Goal: Information Seeking & Learning: Compare options

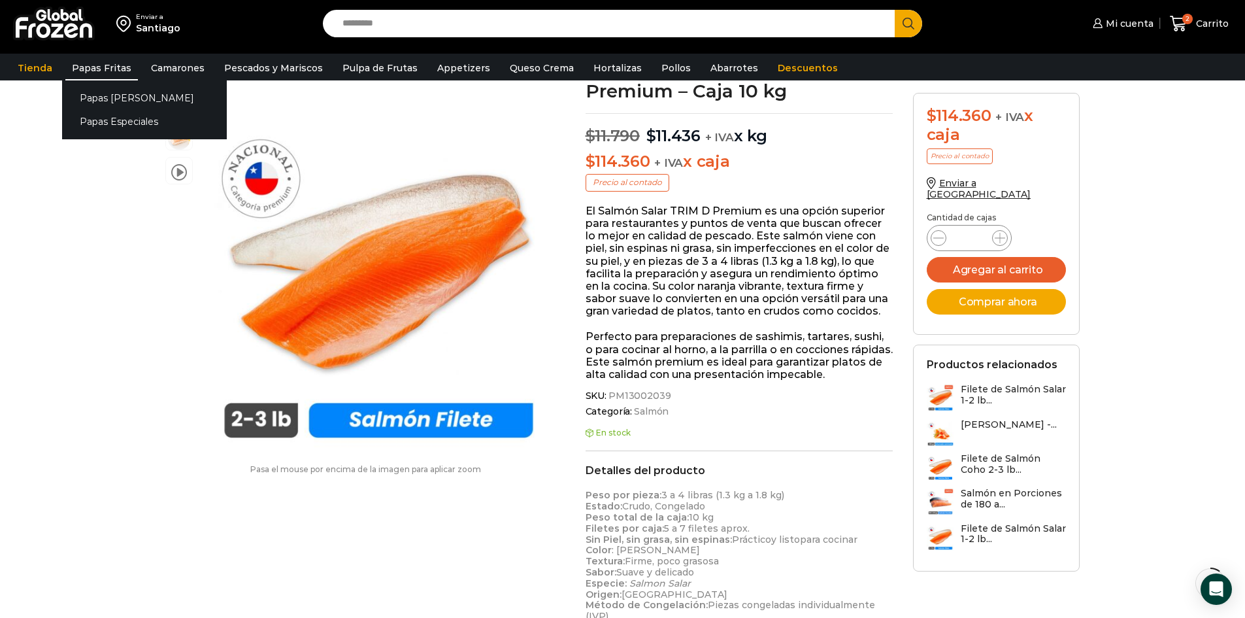
click at [88, 69] on link "Papas Fritas" at bounding box center [101, 68] width 73 height 25
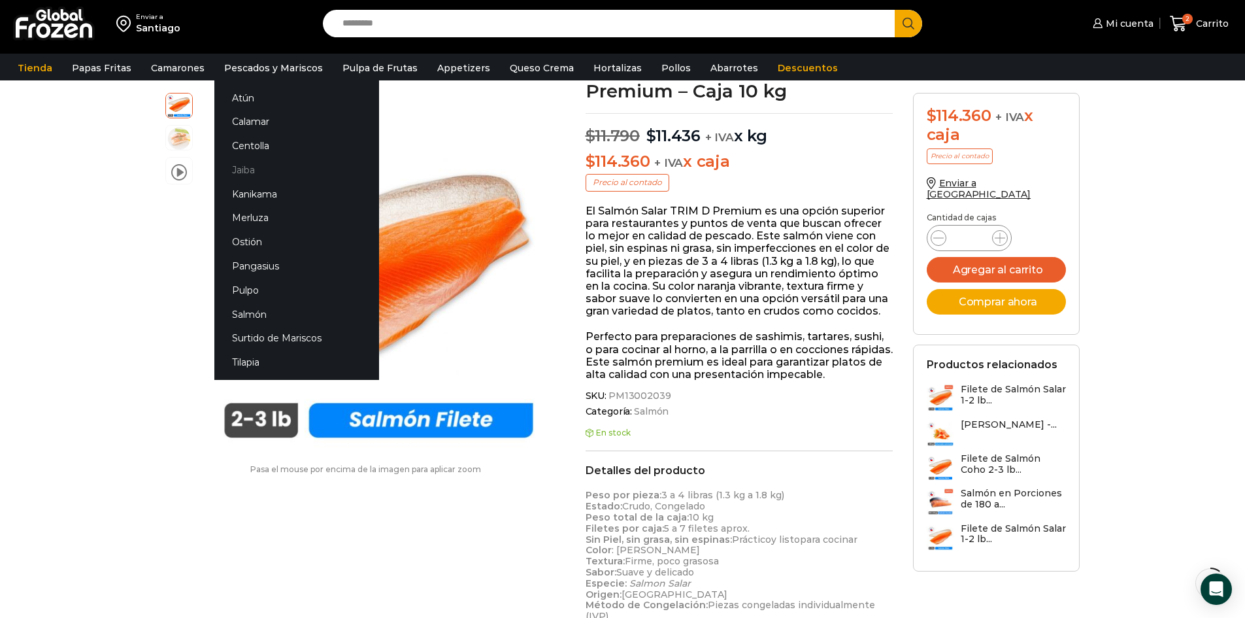
click at [238, 171] on link "Jaiba" at bounding box center [296, 169] width 165 height 24
click at [237, 168] on link "Jaiba" at bounding box center [296, 169] width 165 height 24
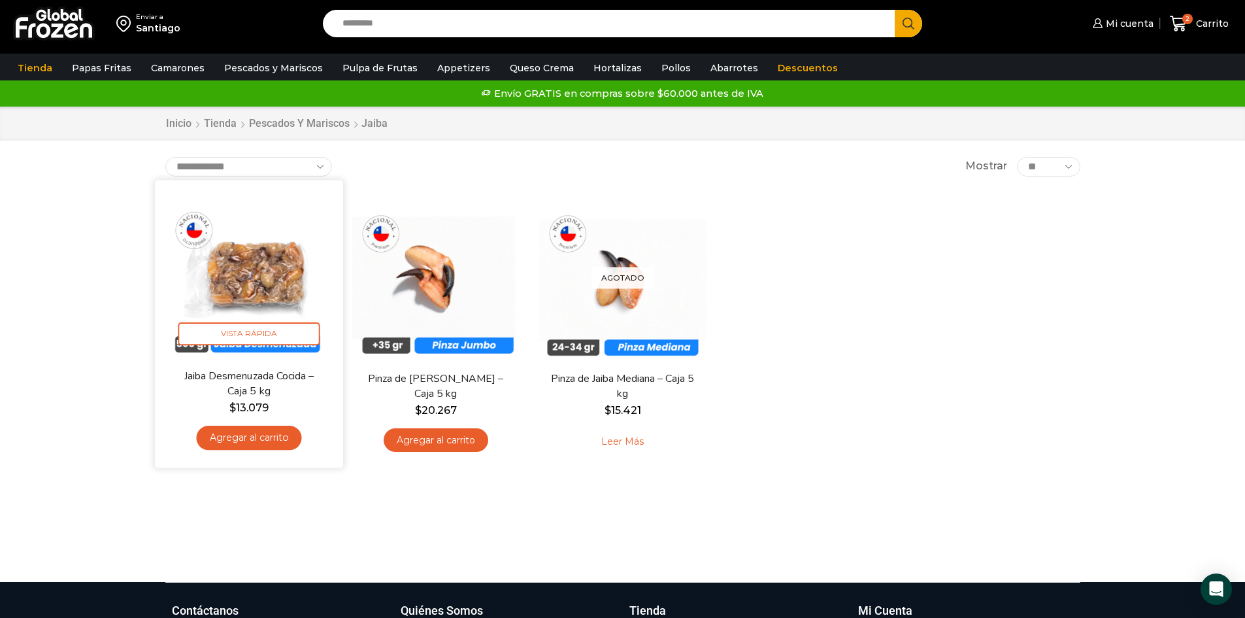
click at [248, 269] on img at bounding box center [249, 274] width 169 height 169
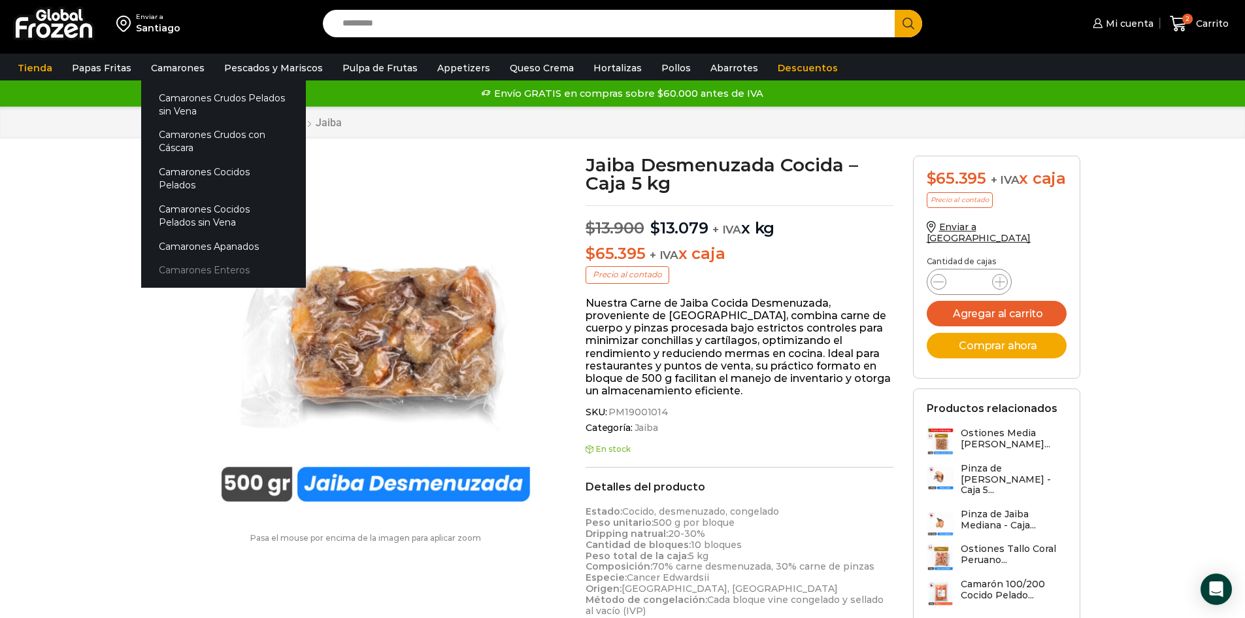
click at [199, 258] on link "Camarones Enteros" at bounding box center [223, 270] width 165 height 24
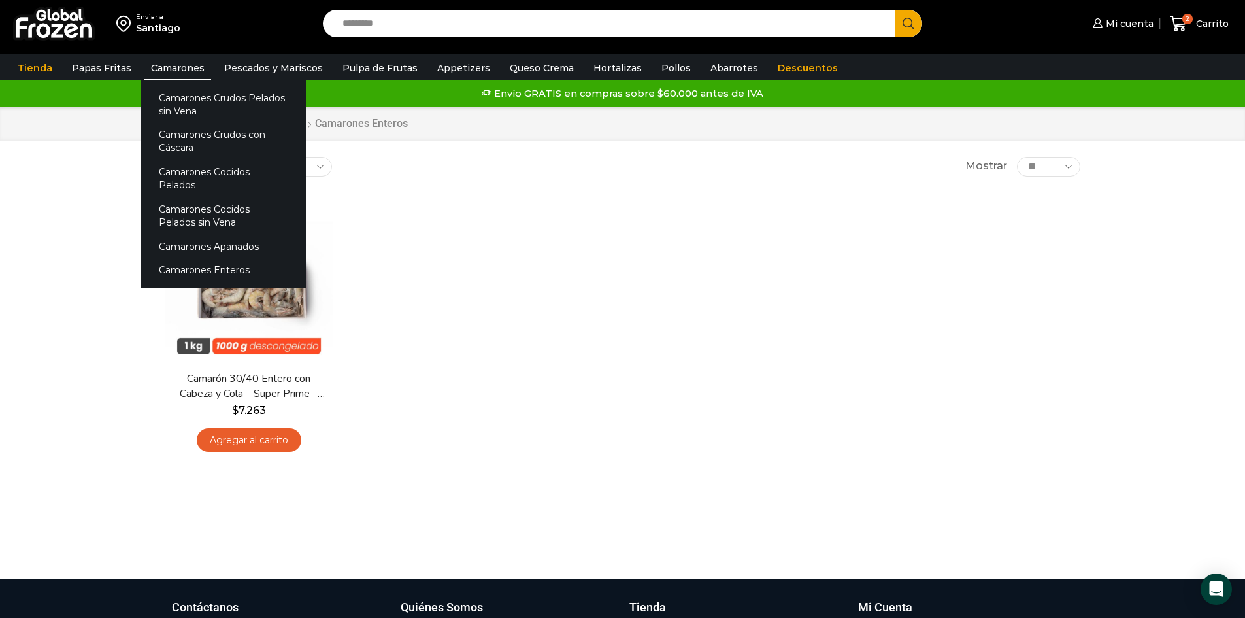
click at [163, 60] on link "Camarones" at bounding box center [177, 68] width 67 height 25
click at [176, 102] on link "Camarones Crudos Pelados sin Vena" at bounding box center [223, 104] width 165 height 37
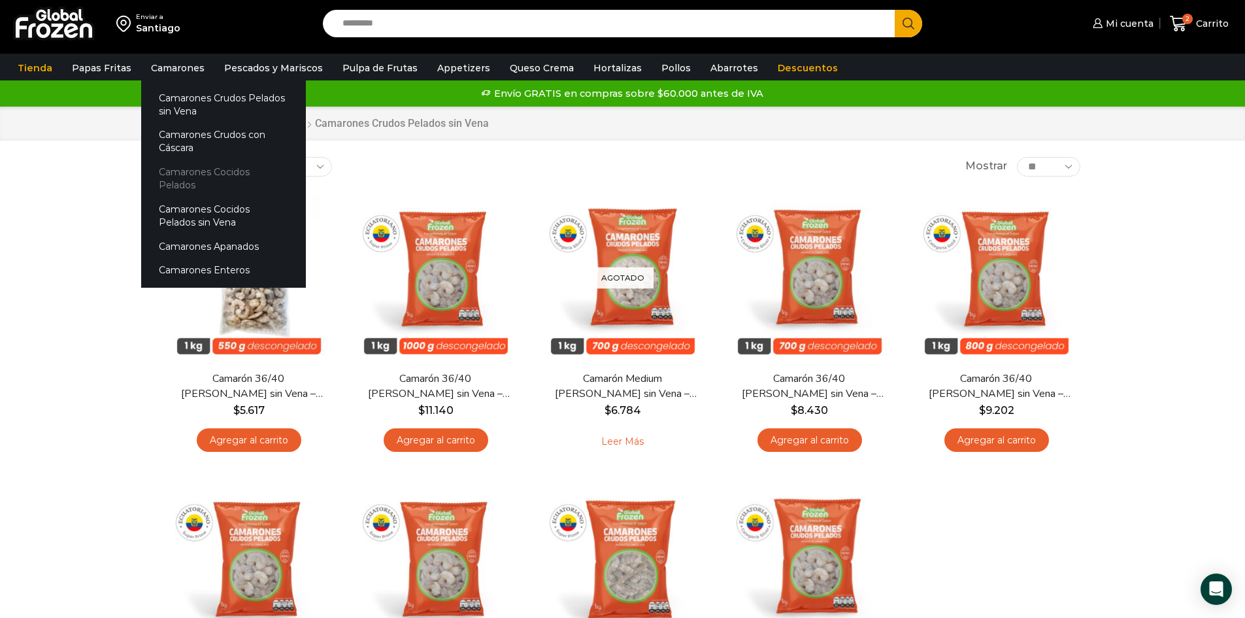
click at [189, 165] on link "Camarones Cocidos Pelados" at bounding box center [223, 178] width 165 height 37
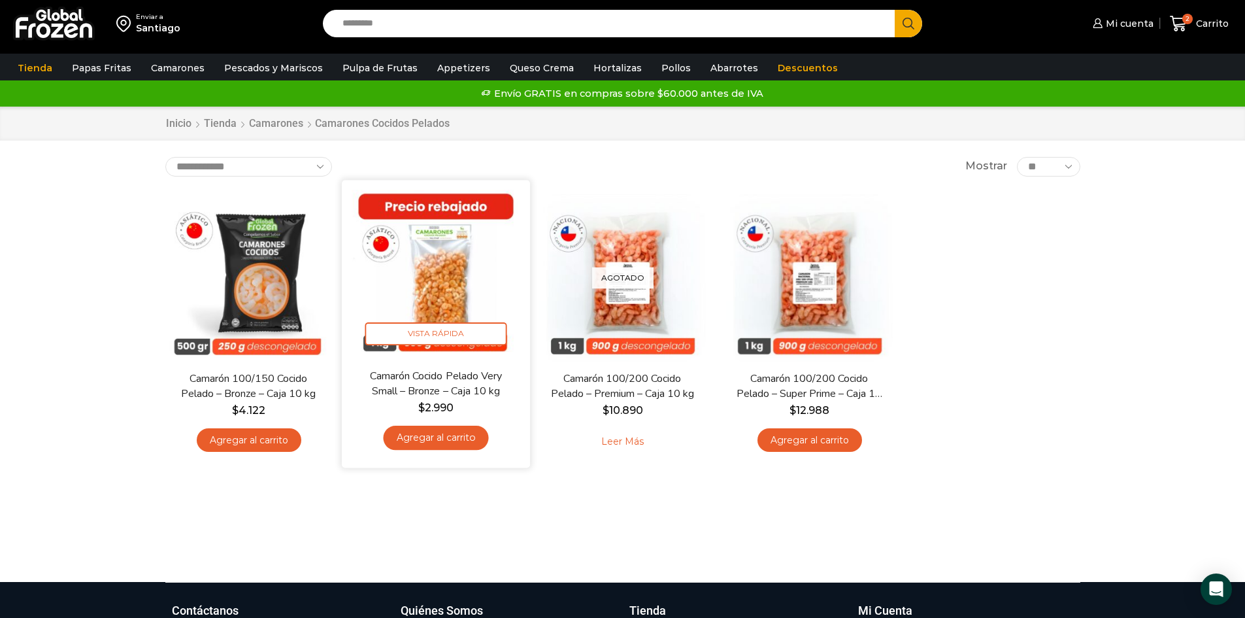
click at [459, 284] on img at bounding box center [436, 274] width 169 height 169
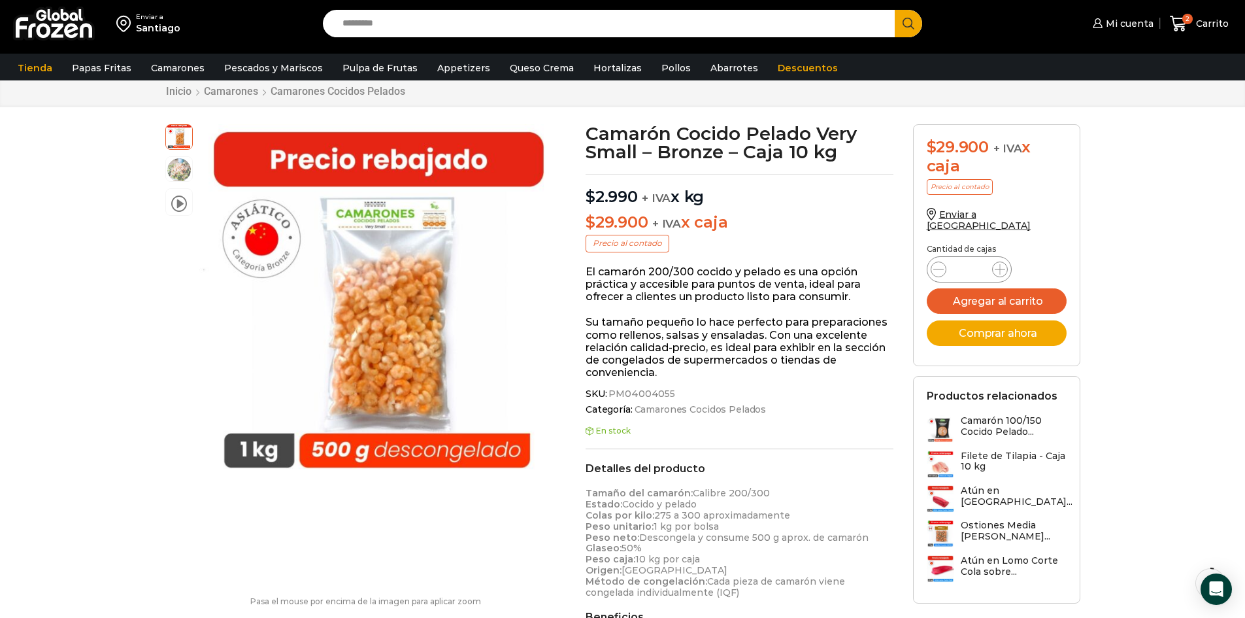
scroll to position [53, 0]
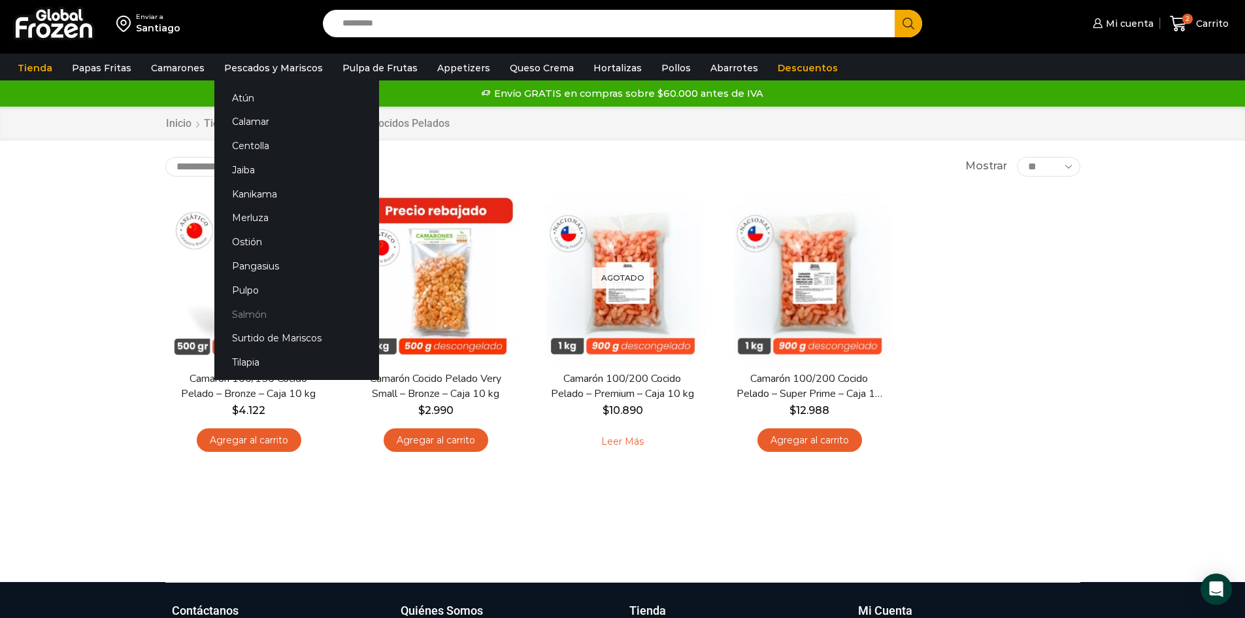
click at [257, 313] on link "Salmón" at bounding box center [296, 314] width 165 height 24
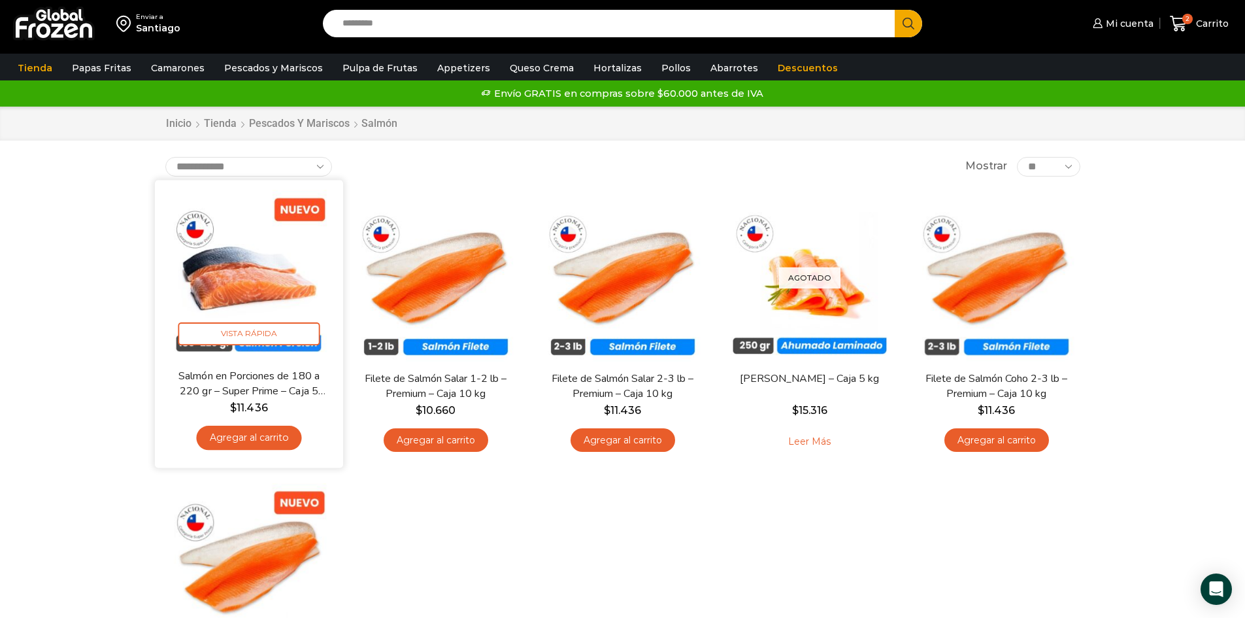
click at [278, 286] on img at bounding box center [249, 274] width 169 height 169
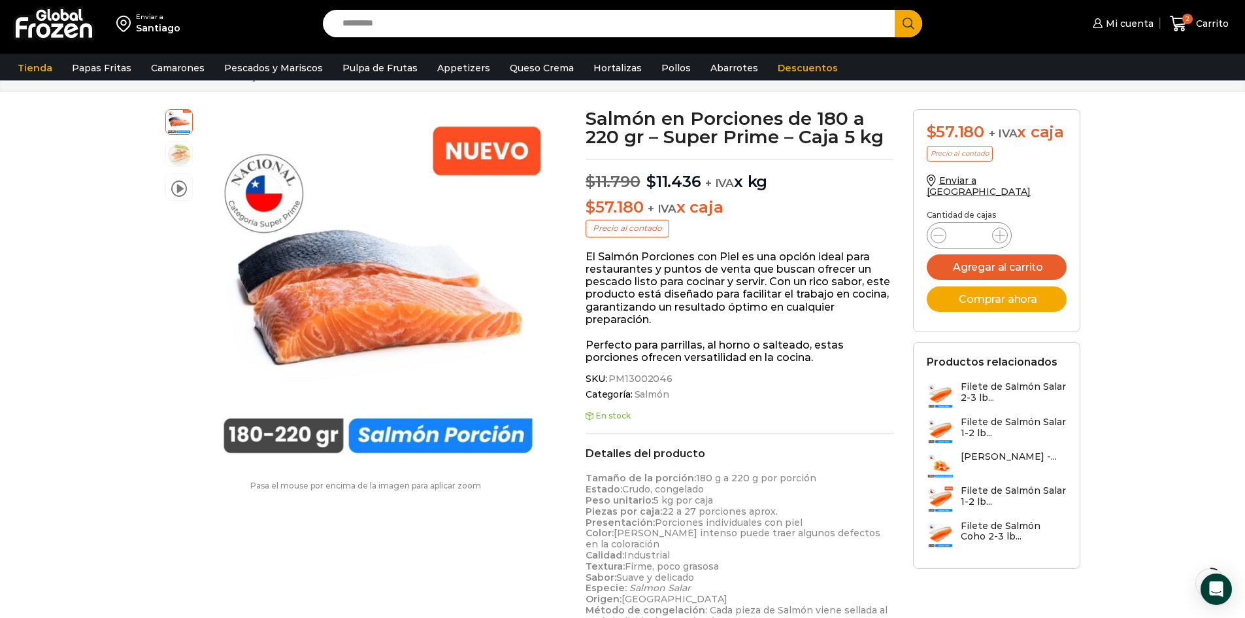
scroll to position [79, 0]
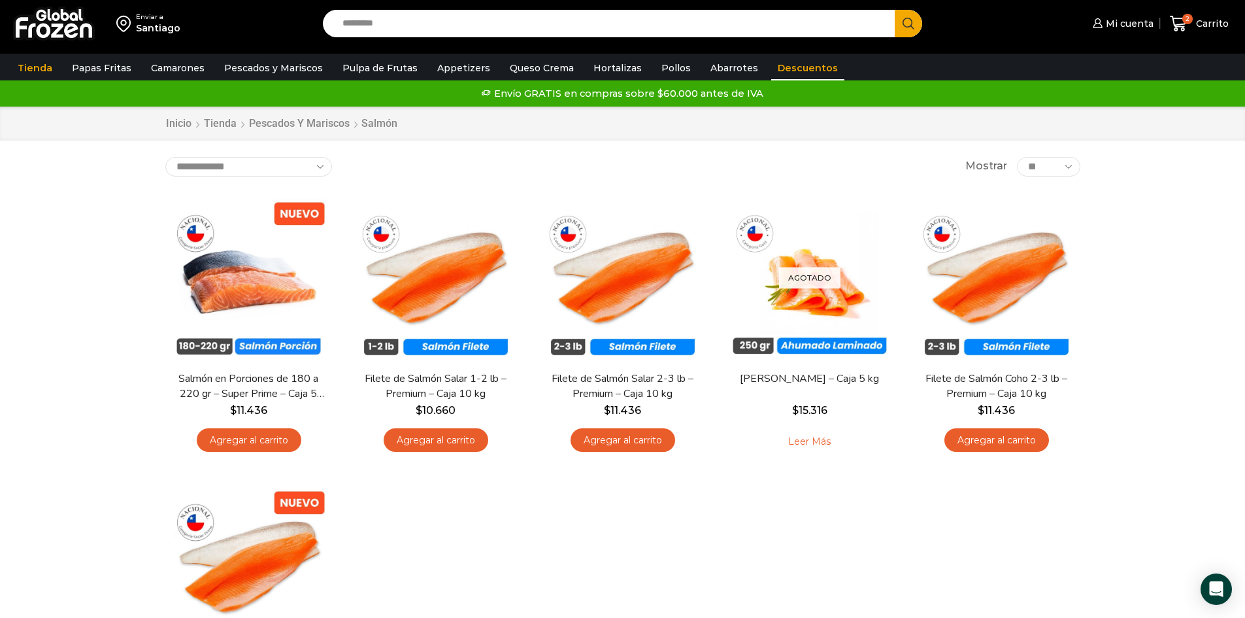
click at [771, 73] on link "Descuentos" at bounding box center [807, 68] width 73 height 25
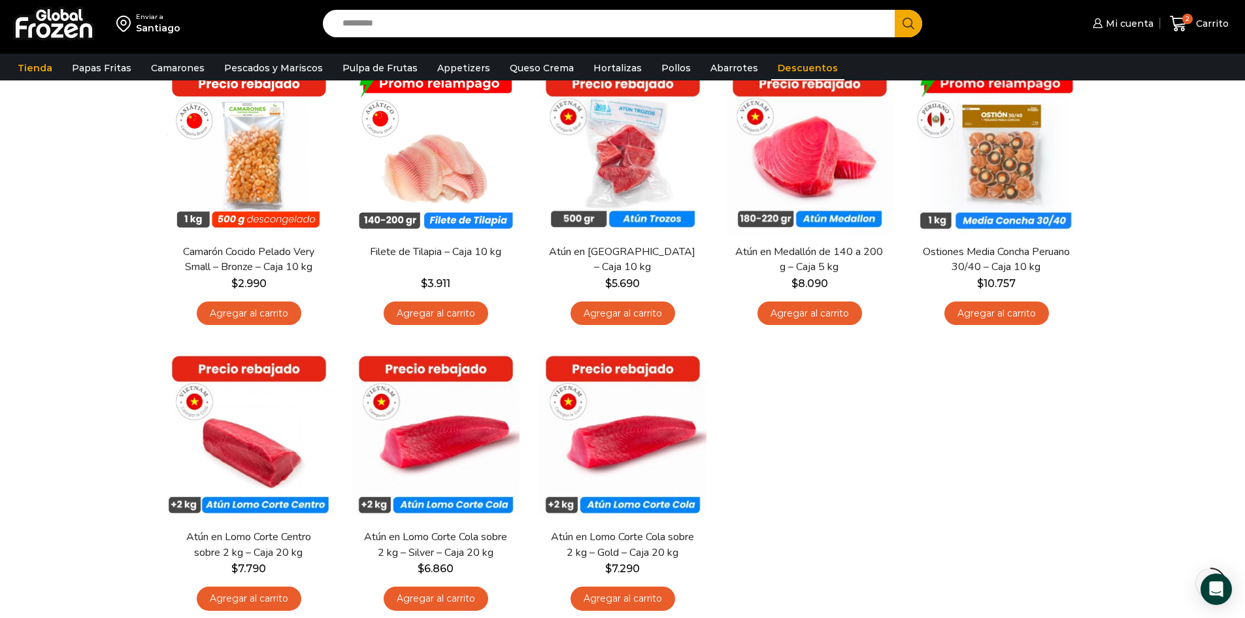
scroll to position [139, 0]
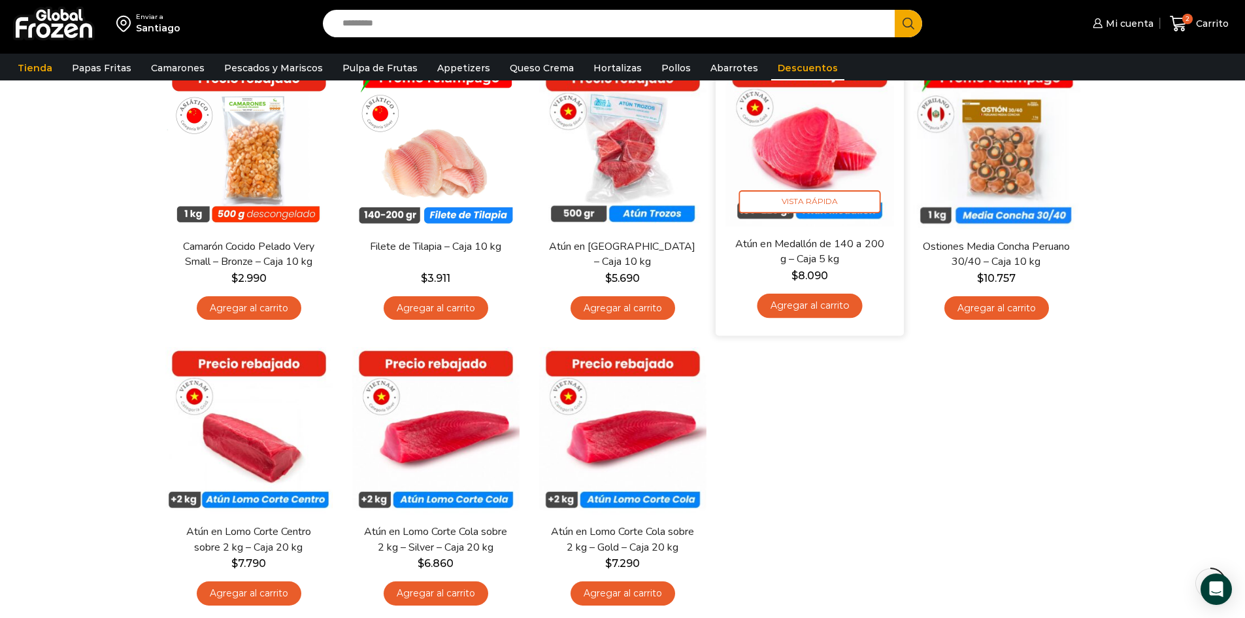
click at [796, 163] on img at bounding box center [809, 142] width 169 height 169
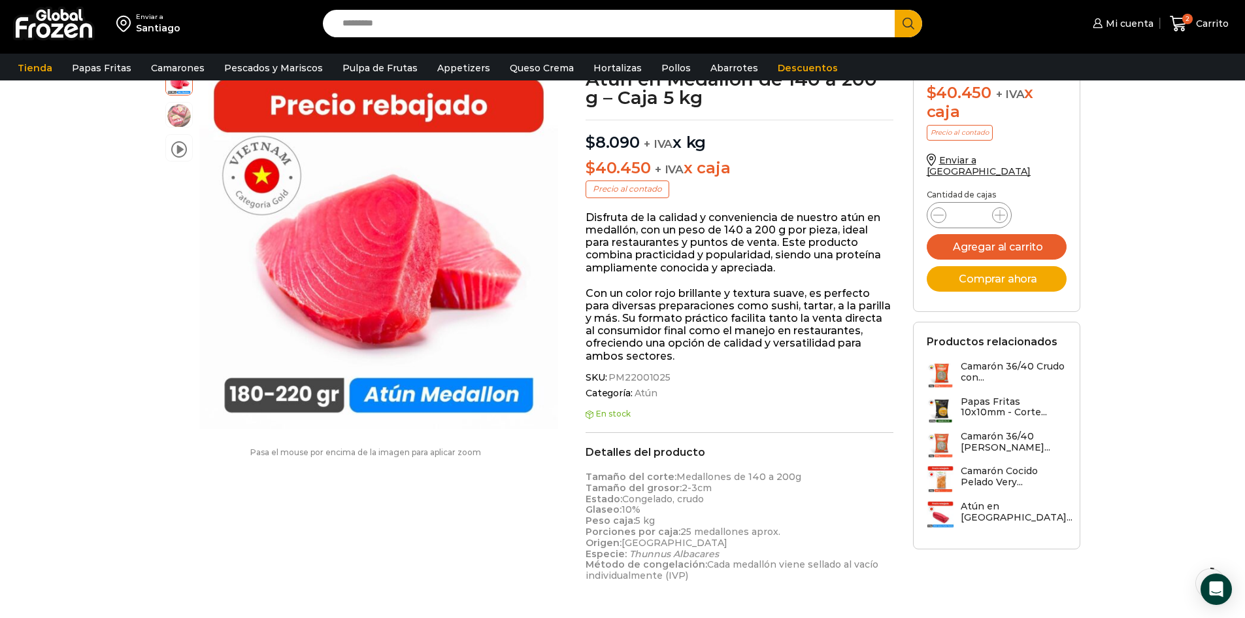
scroll to position [37, 0]
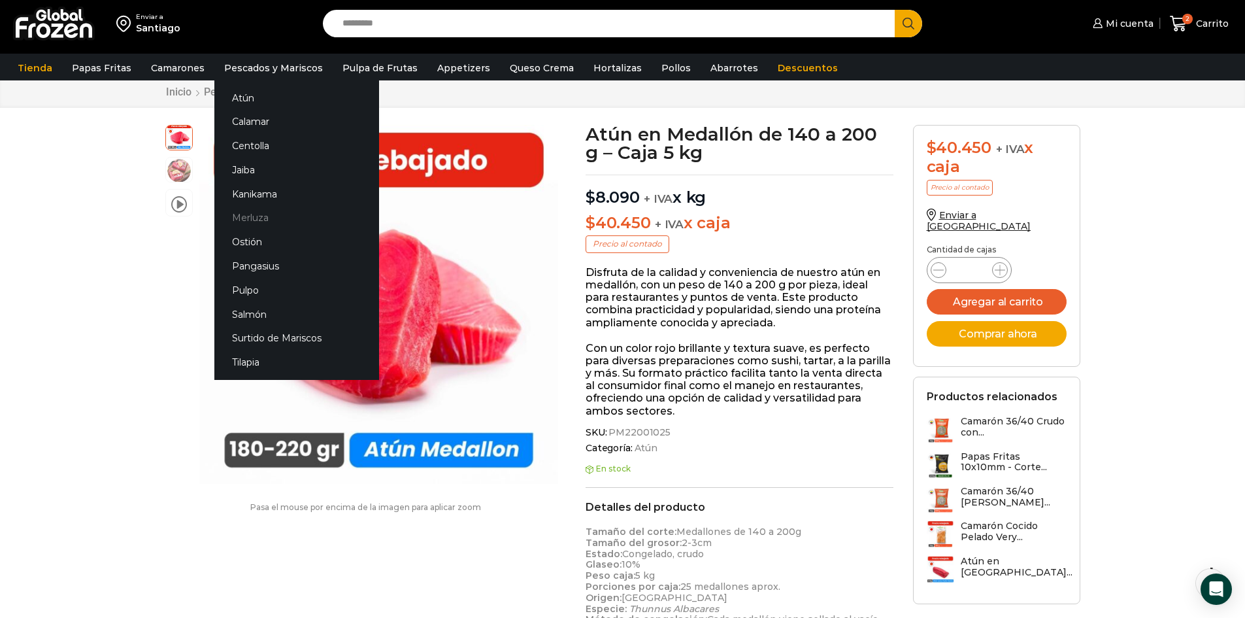
click at [244, 214] on link "Merluza" at bounding box center [296, 218] width 165 height 24
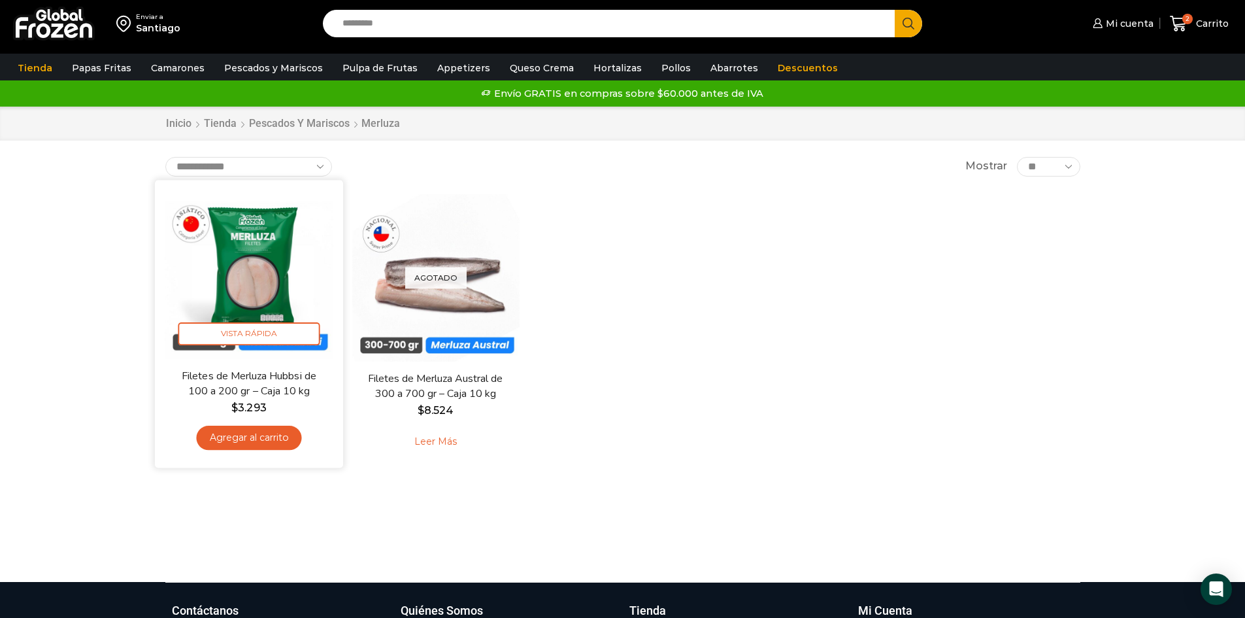
click at [255, 278] on img at bounding box center [249, 274] width 169 height 169
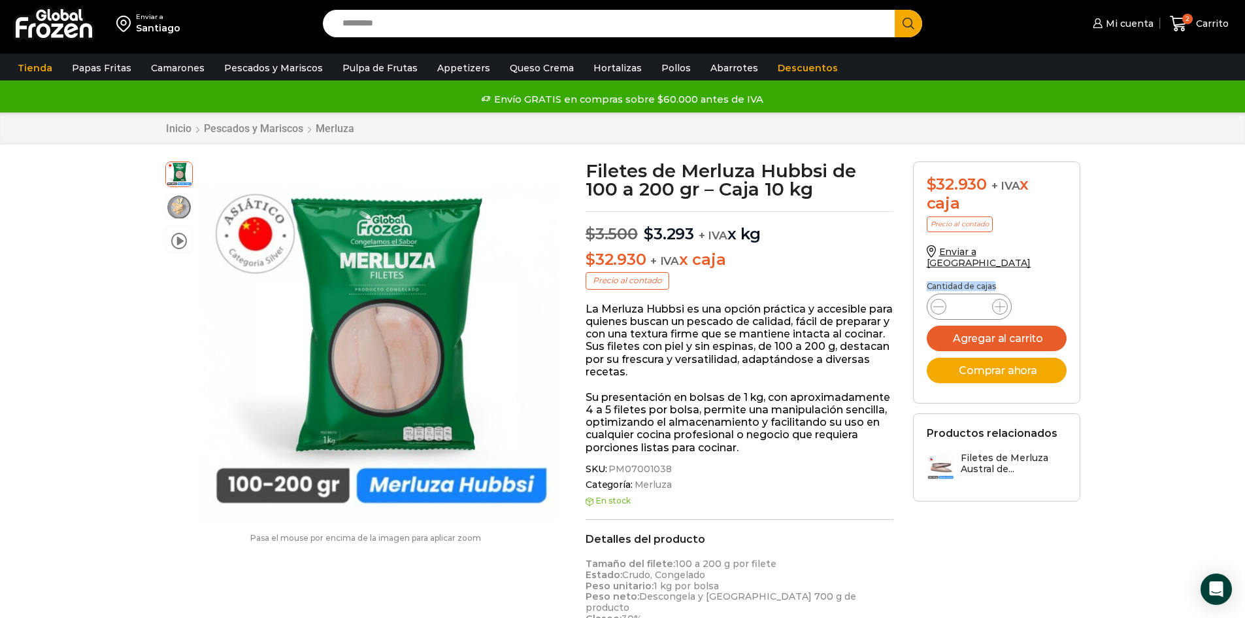
drag, startPoint x: 1243, startPoint y: 248, endPoint x: 1247, endPoint y: 280, distance: 32.3
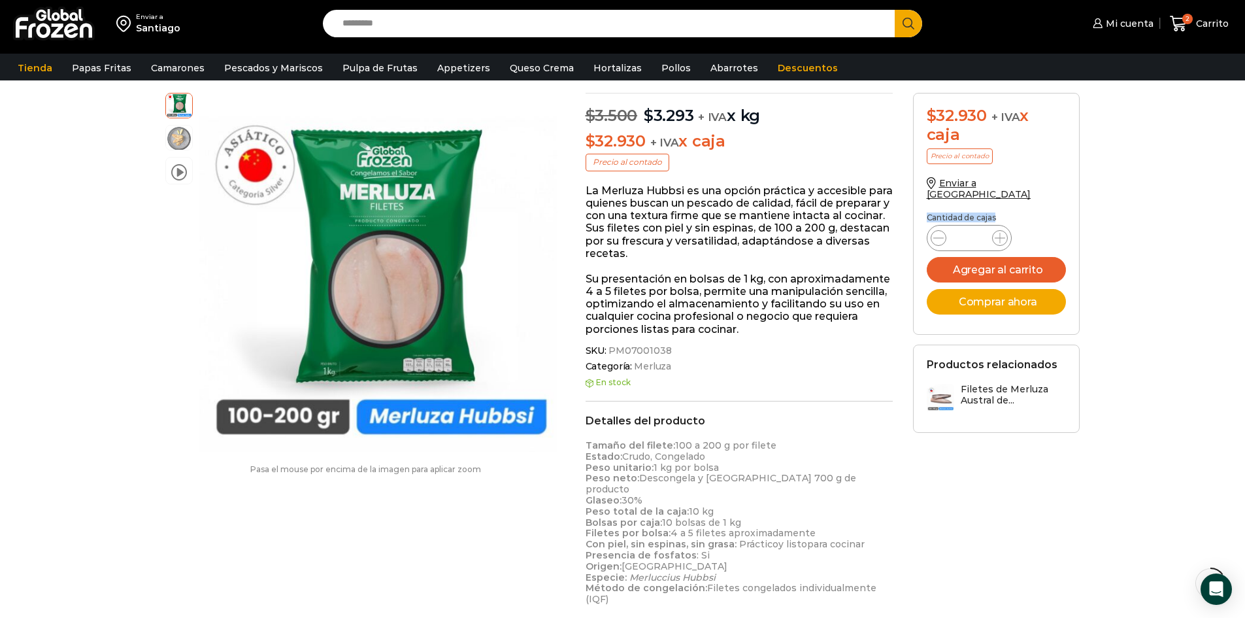
scroll to position [122, 0]
